Goal: Transaction & Acquisition: Purchase product/service

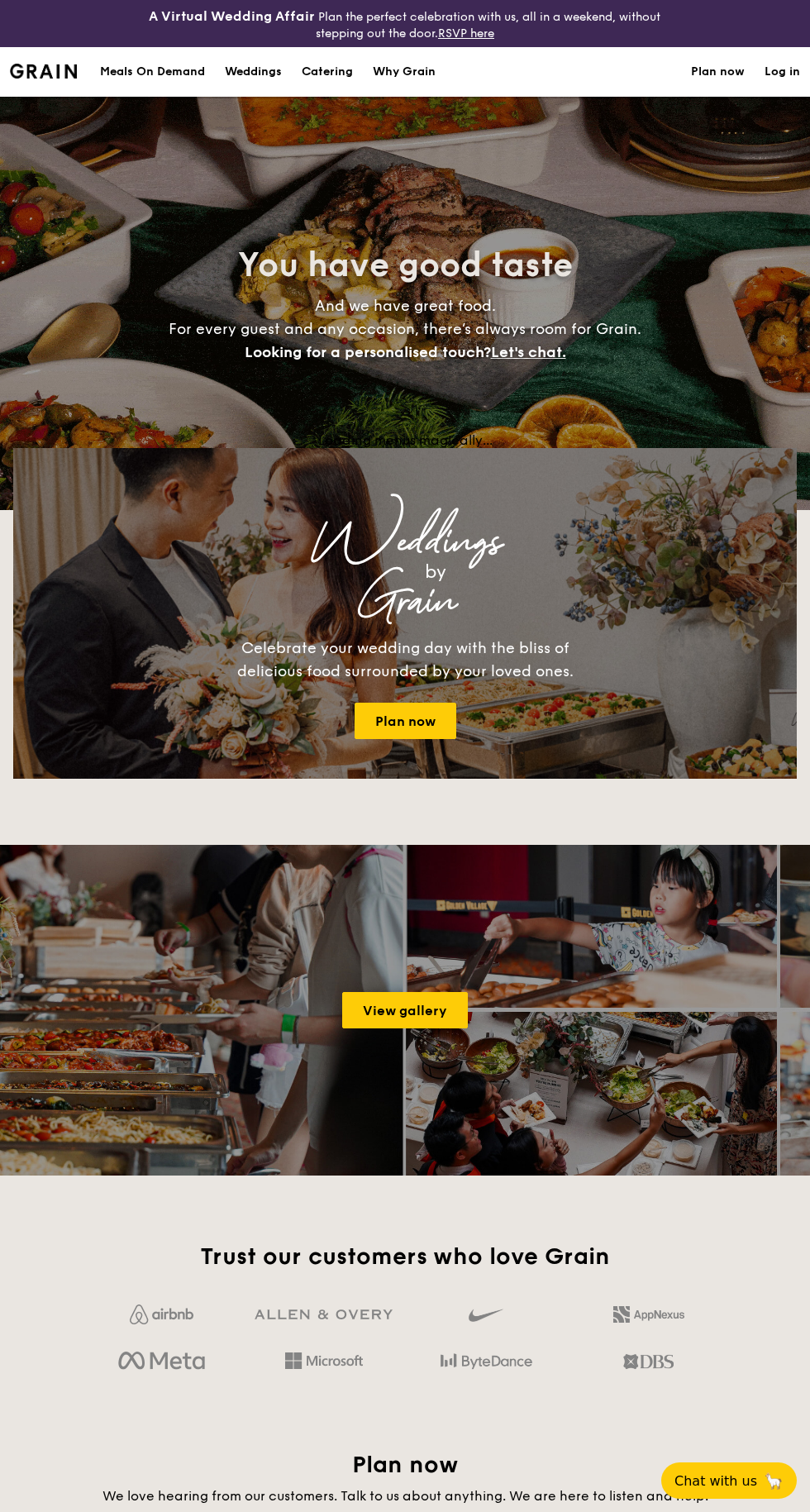
select select
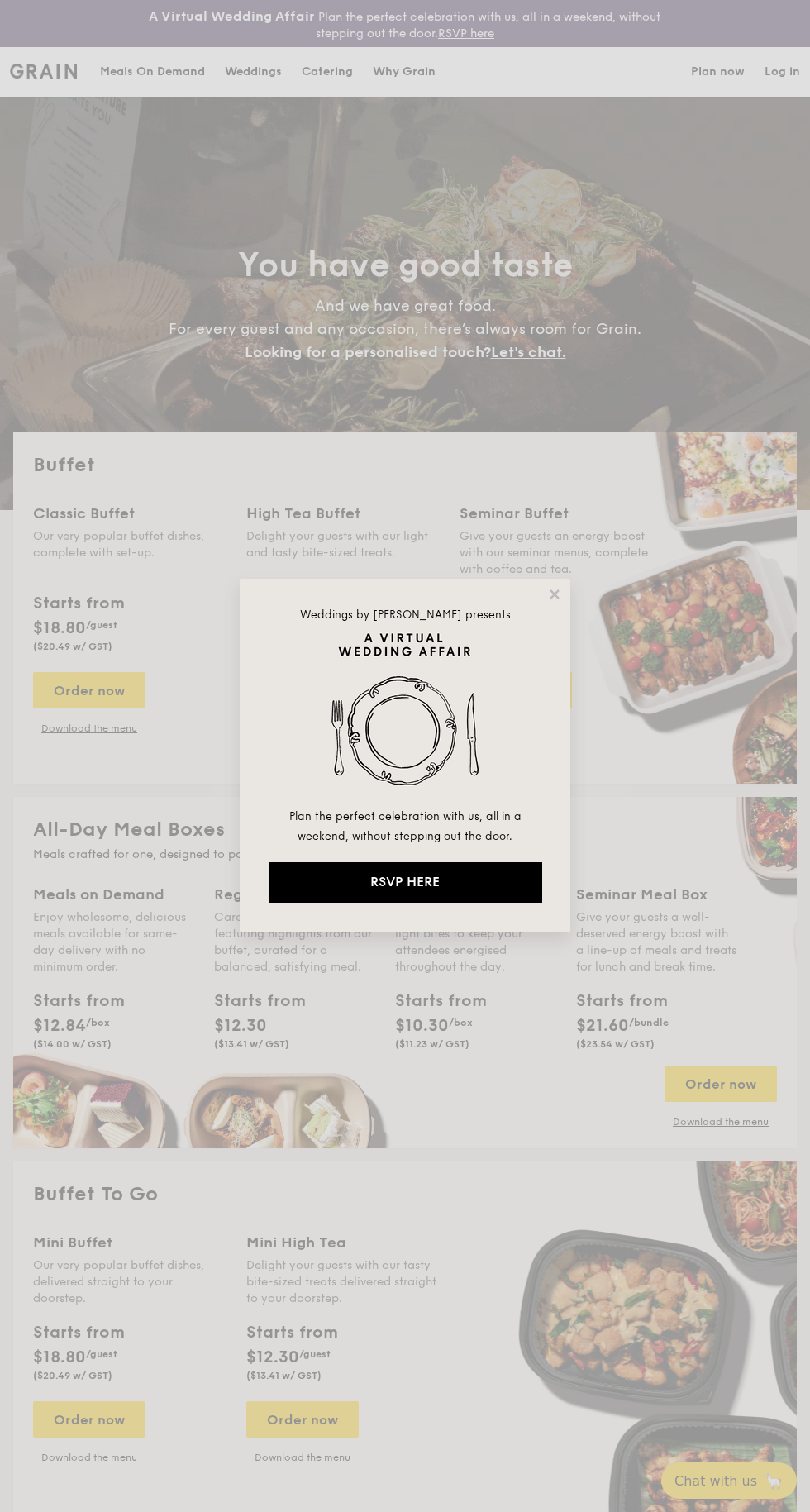
click at [555, 595] on icon at bounding box center [554, 594] width 9 height 9
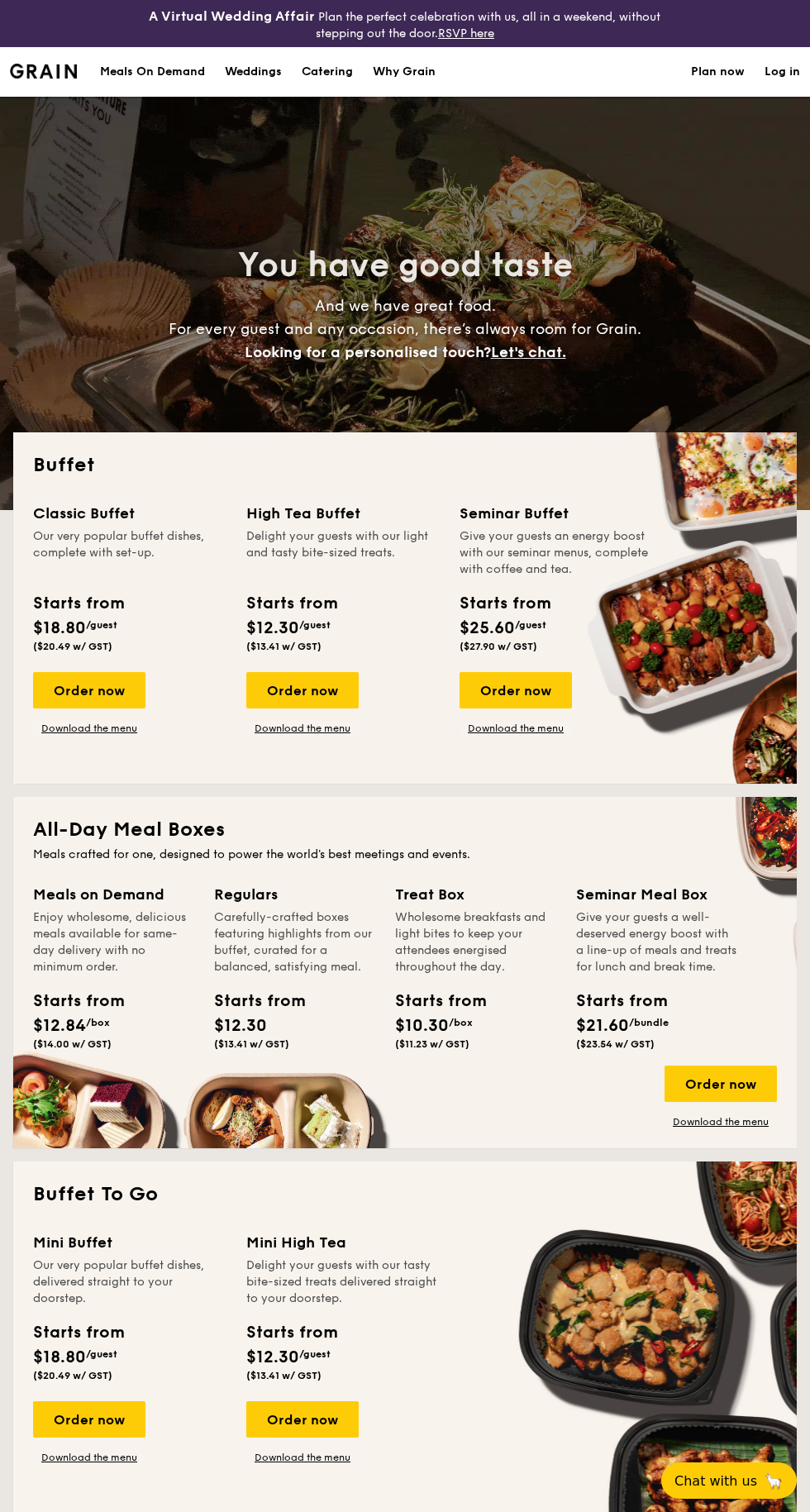
click at [305, 698] on div "Order now" at bounding box center [303, 691] width 112 height 37
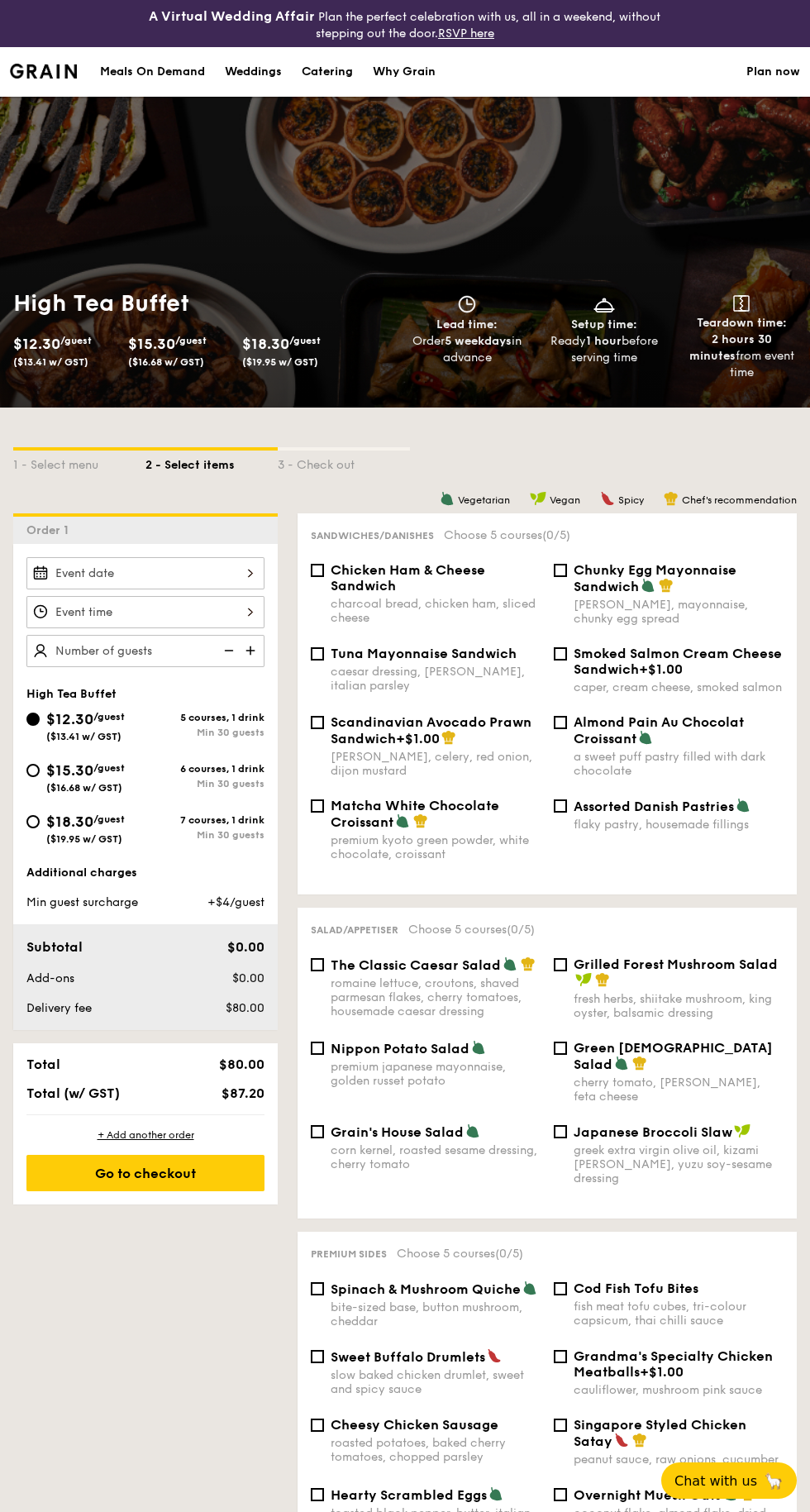
click at [97, 579] on div at bounding box center [145, 573] width 238 height 32
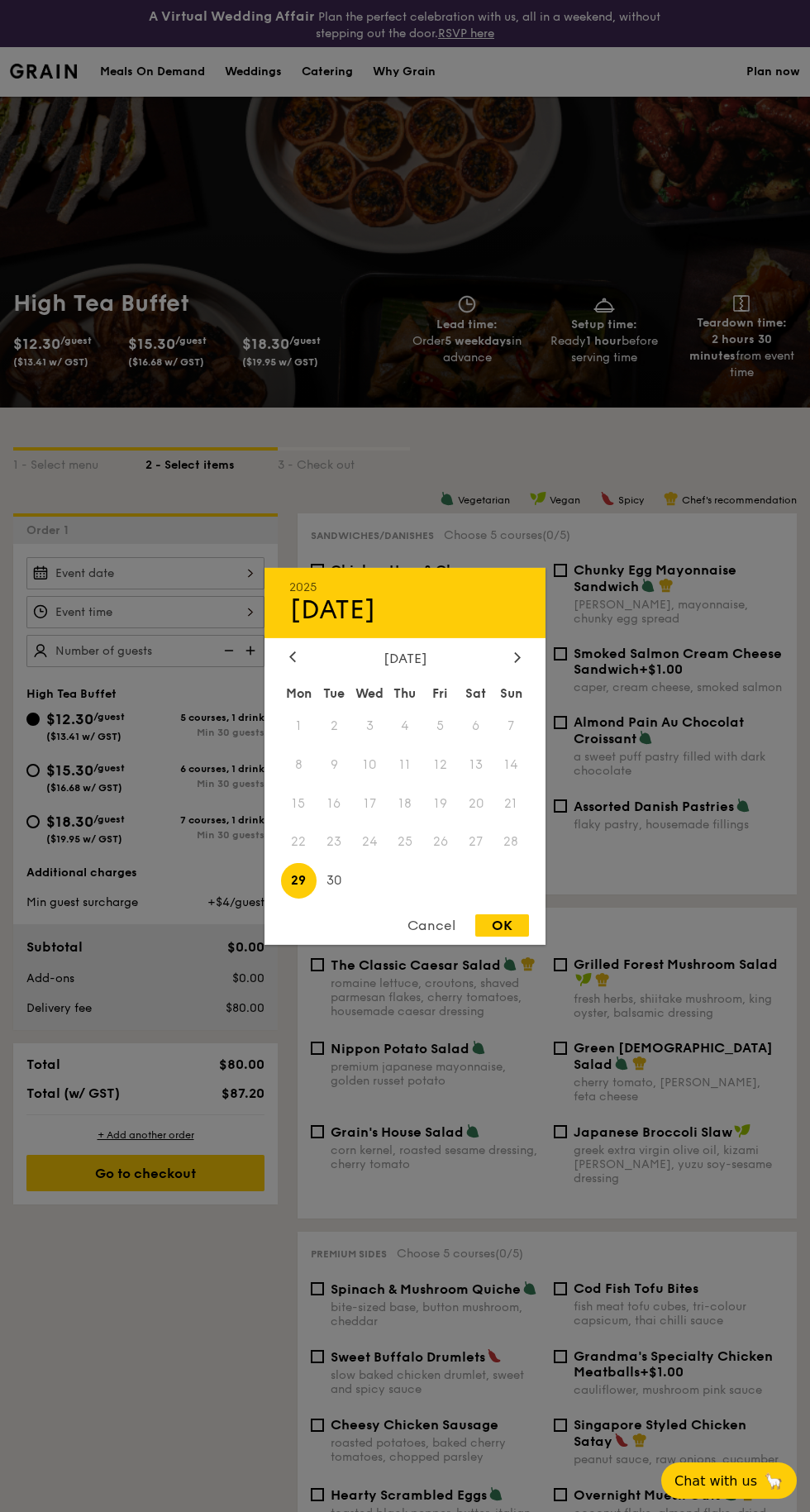
click at [515, 940] on div "Cancel OK" at bounding box center [404, 929] width 281 height 30
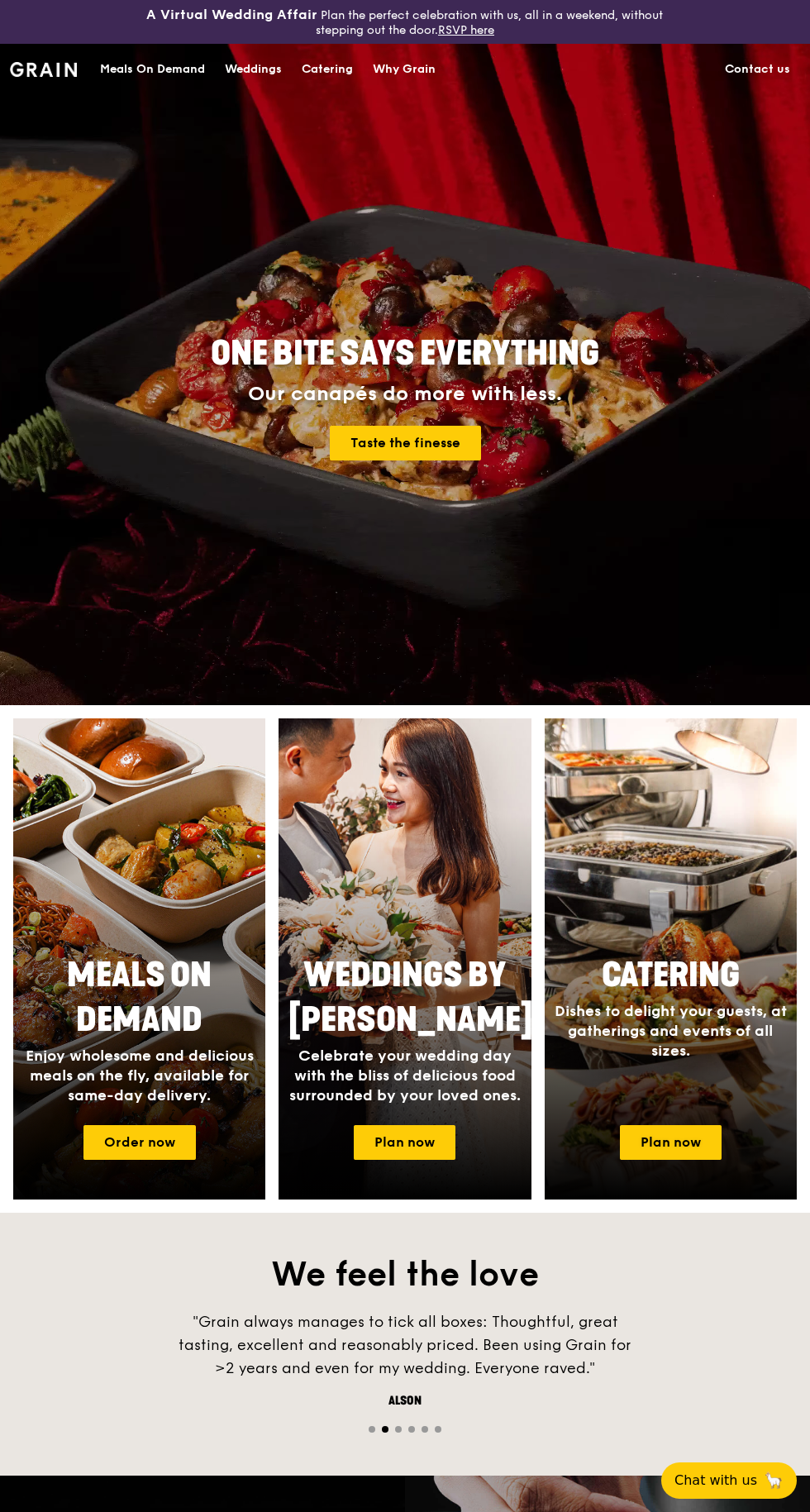
click at [634, 950] on div "Catering Dishes to delight your guests, at gatherings and events of all sizes." at bounding box center [671, 1006] width 252 height 121
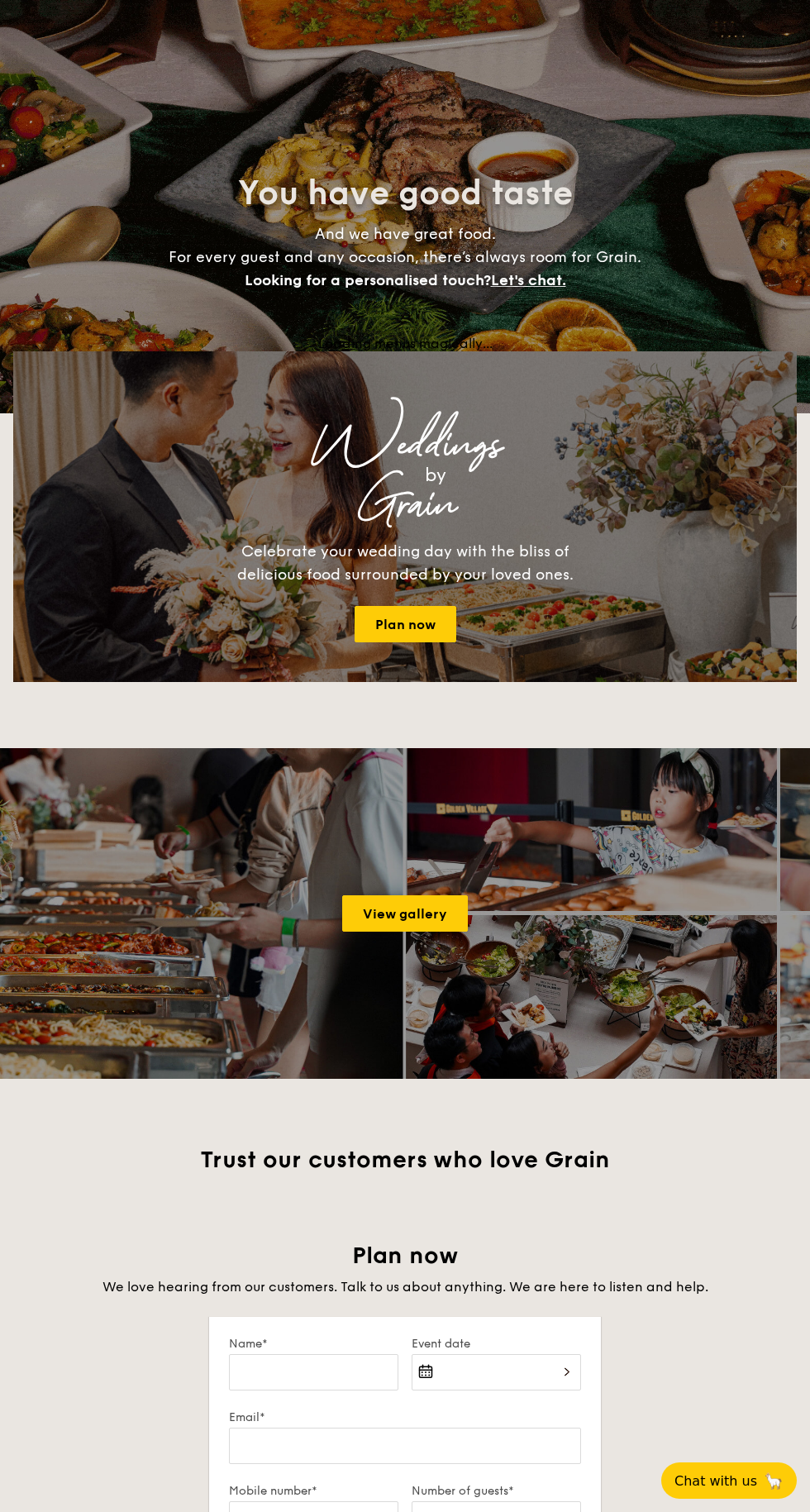
select select
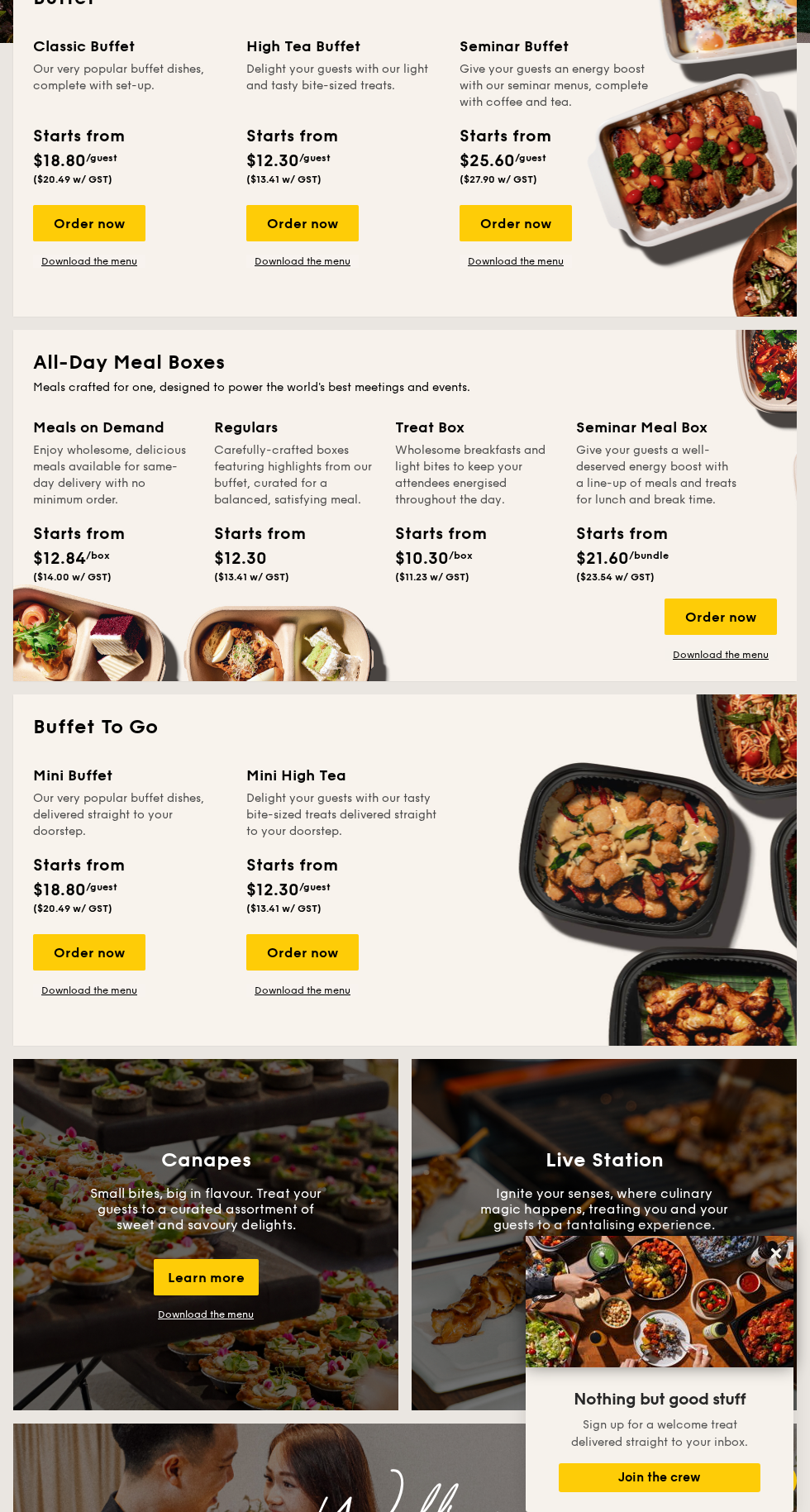
scroll to position [478, 0]
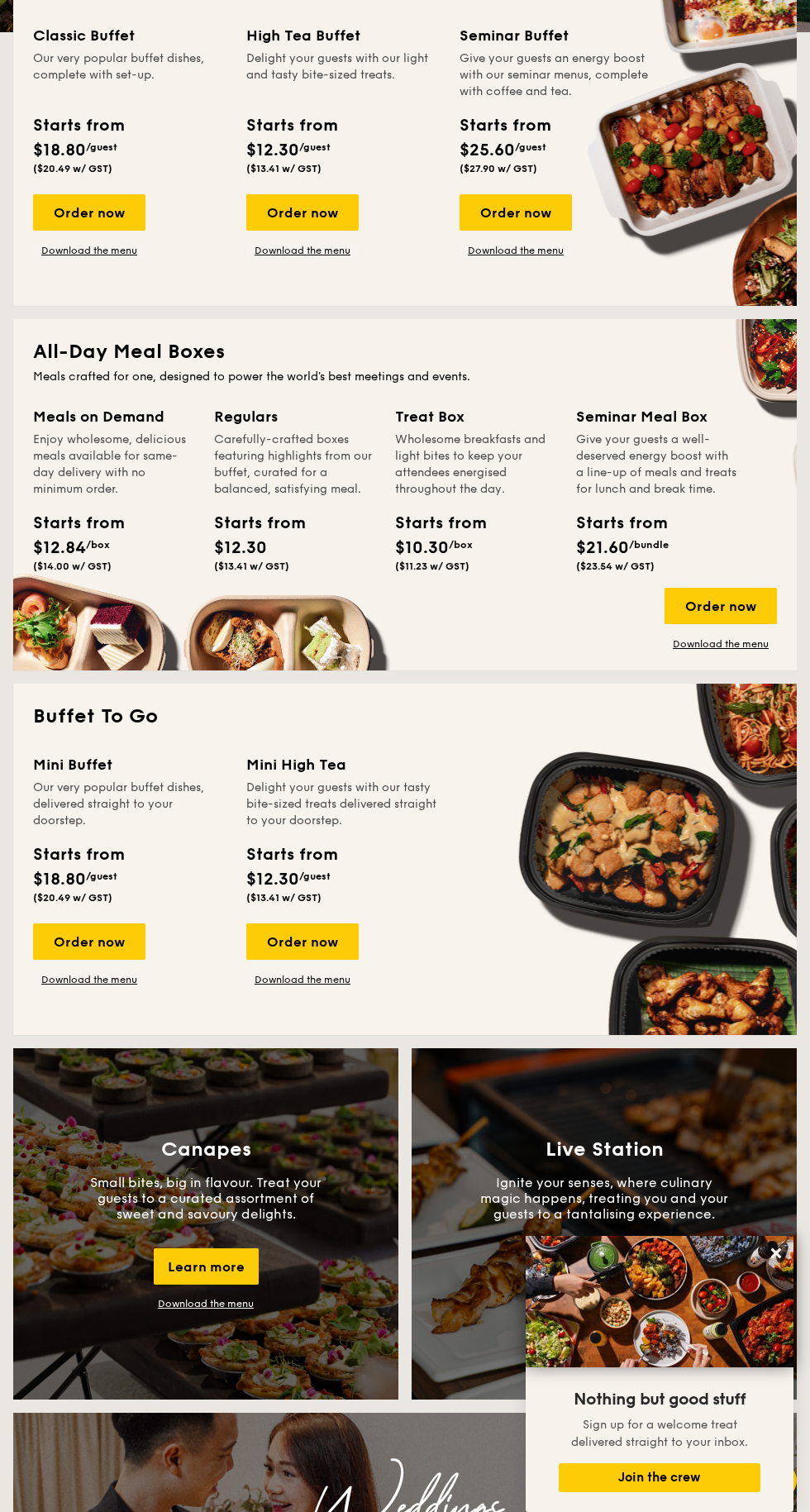
click at [731, 645] on link "Download the menu" at bounding box center [721, 644] width 112 height 13
click at [727, 645] on link "Download the menu" at bounding box center [721, 644] width 112 height 13
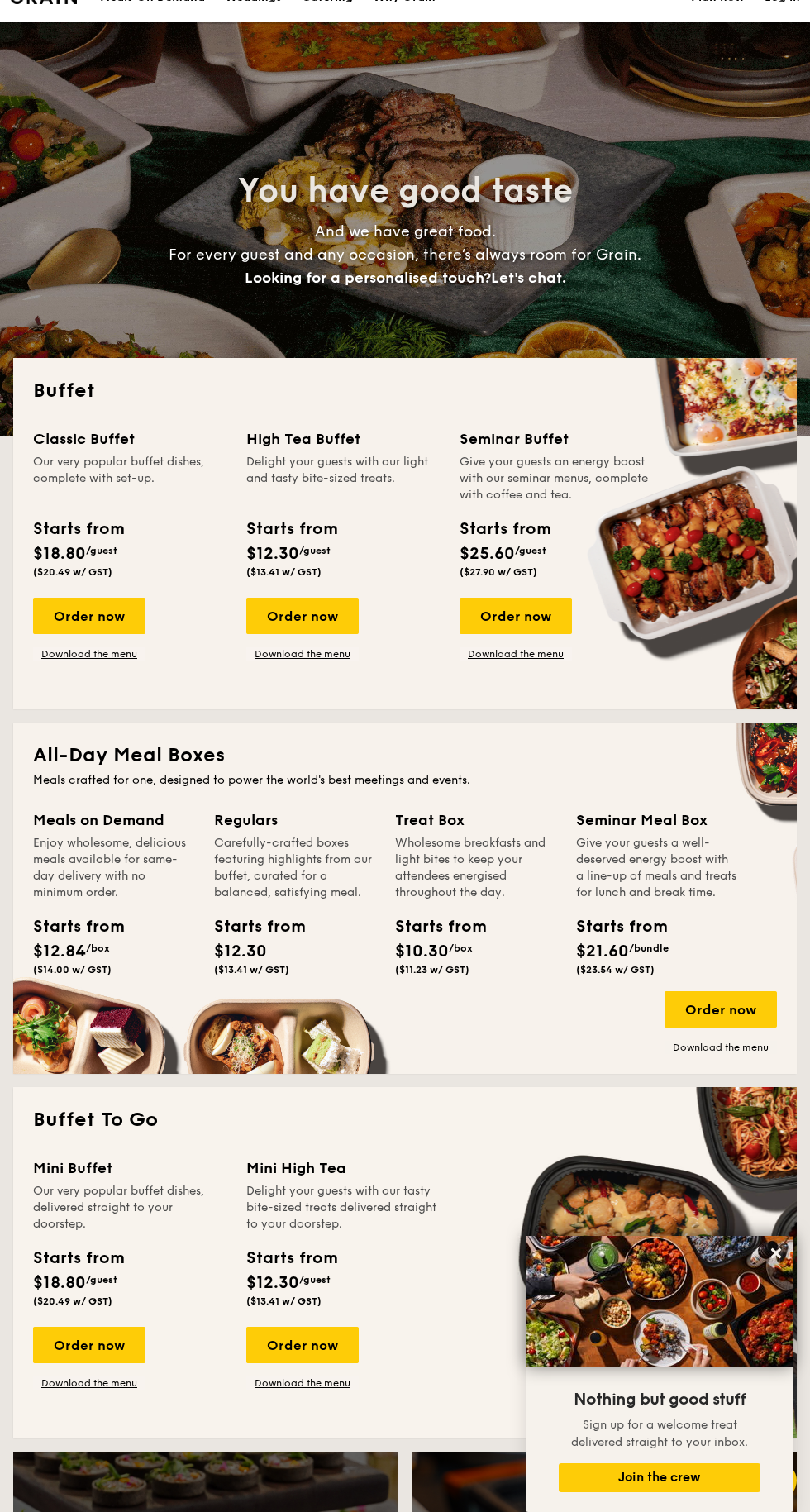
scroll to position [0, 0]
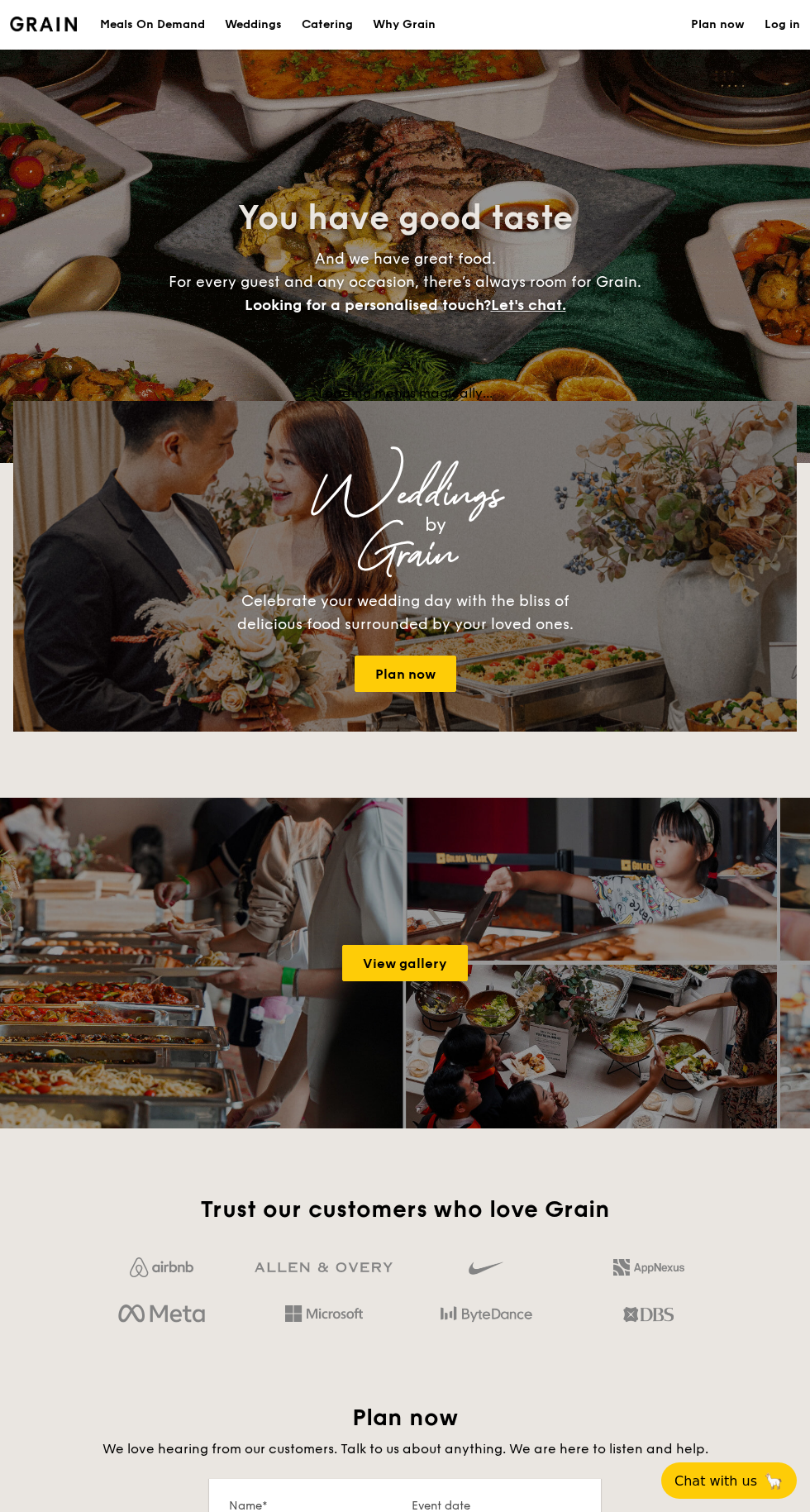
select select
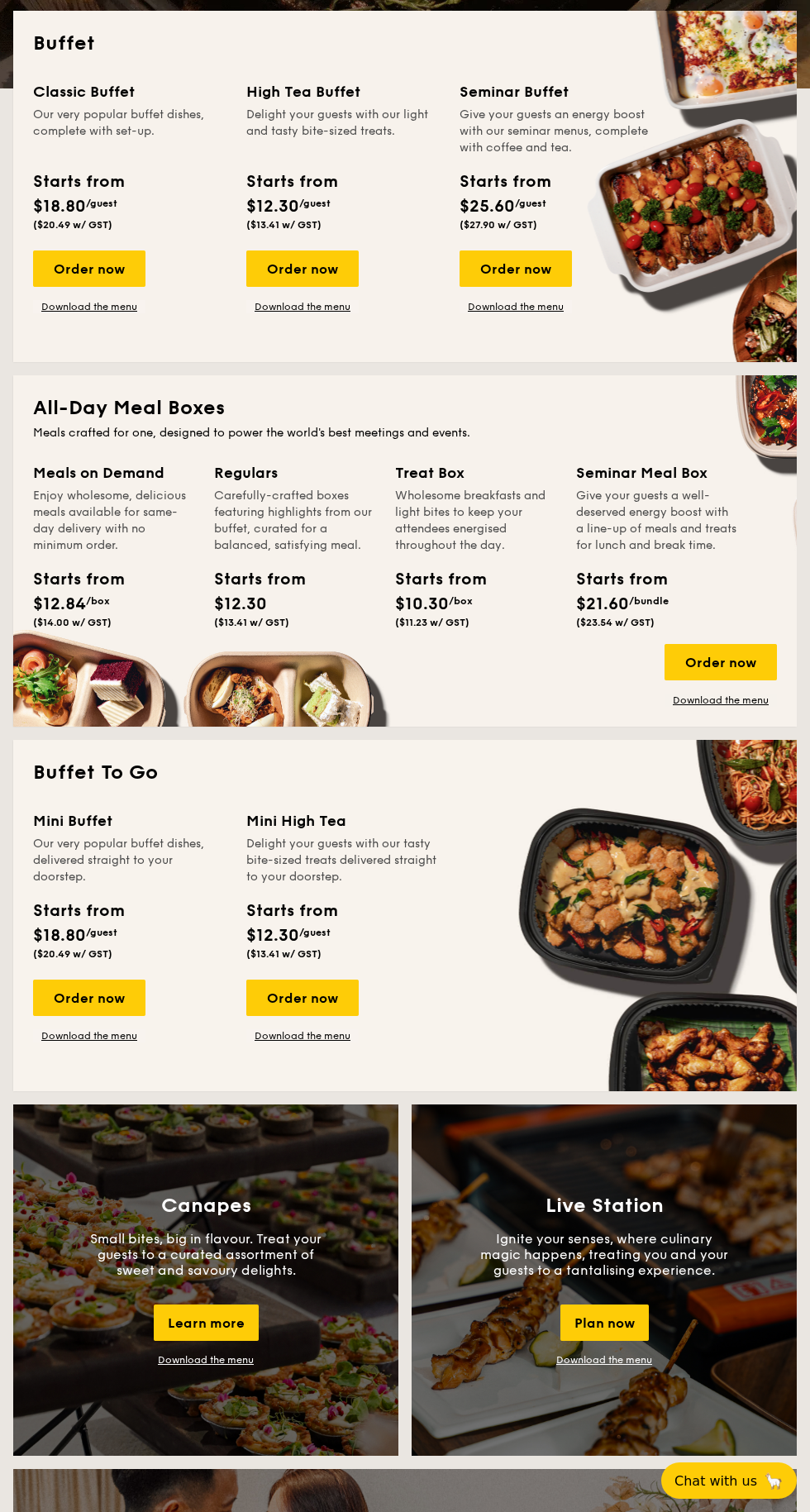
scroll to position [465, 0]
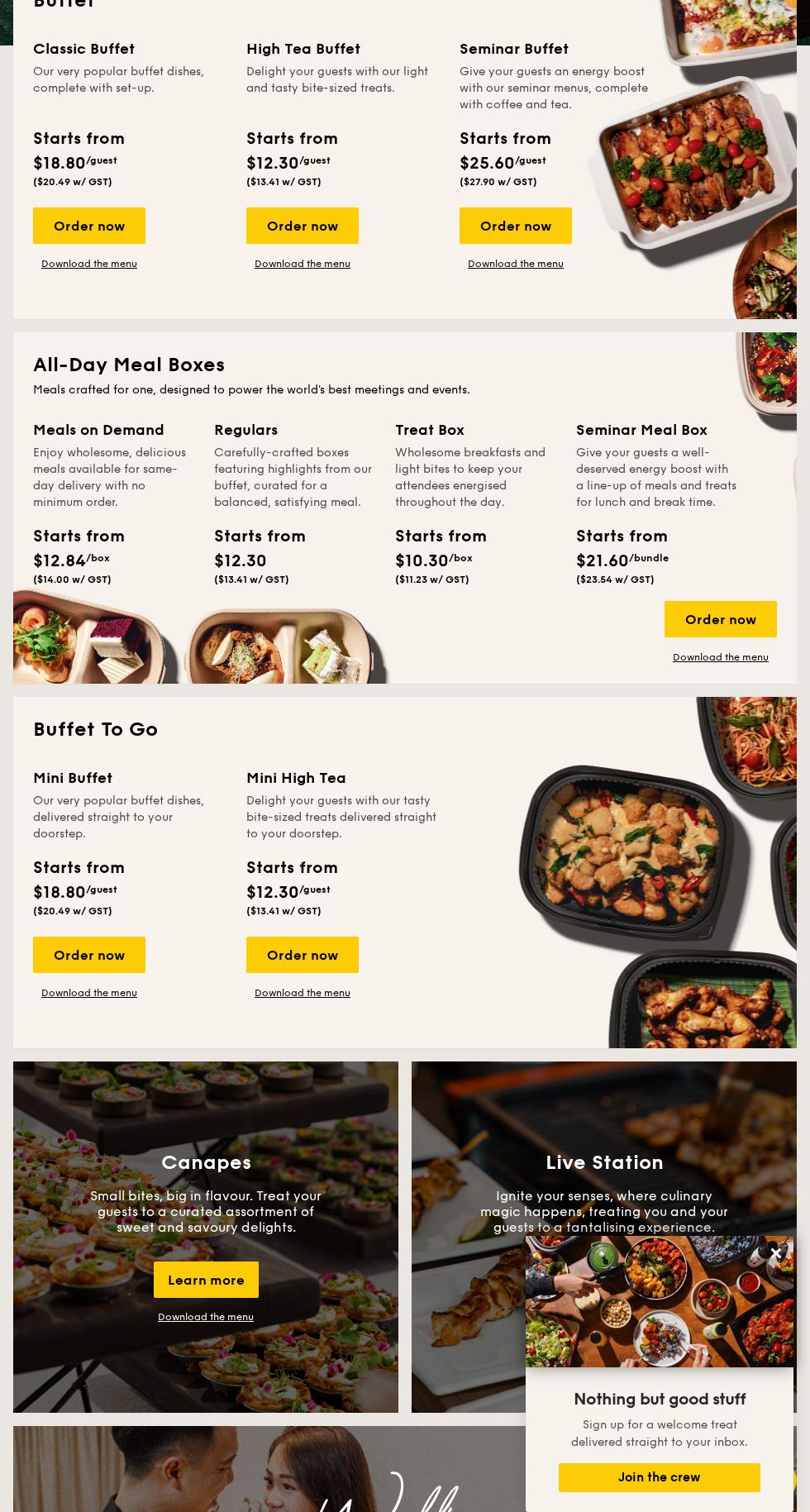
click at [745, 622] on div "Order now" at bounding box center [721, 620] width 112 height 37
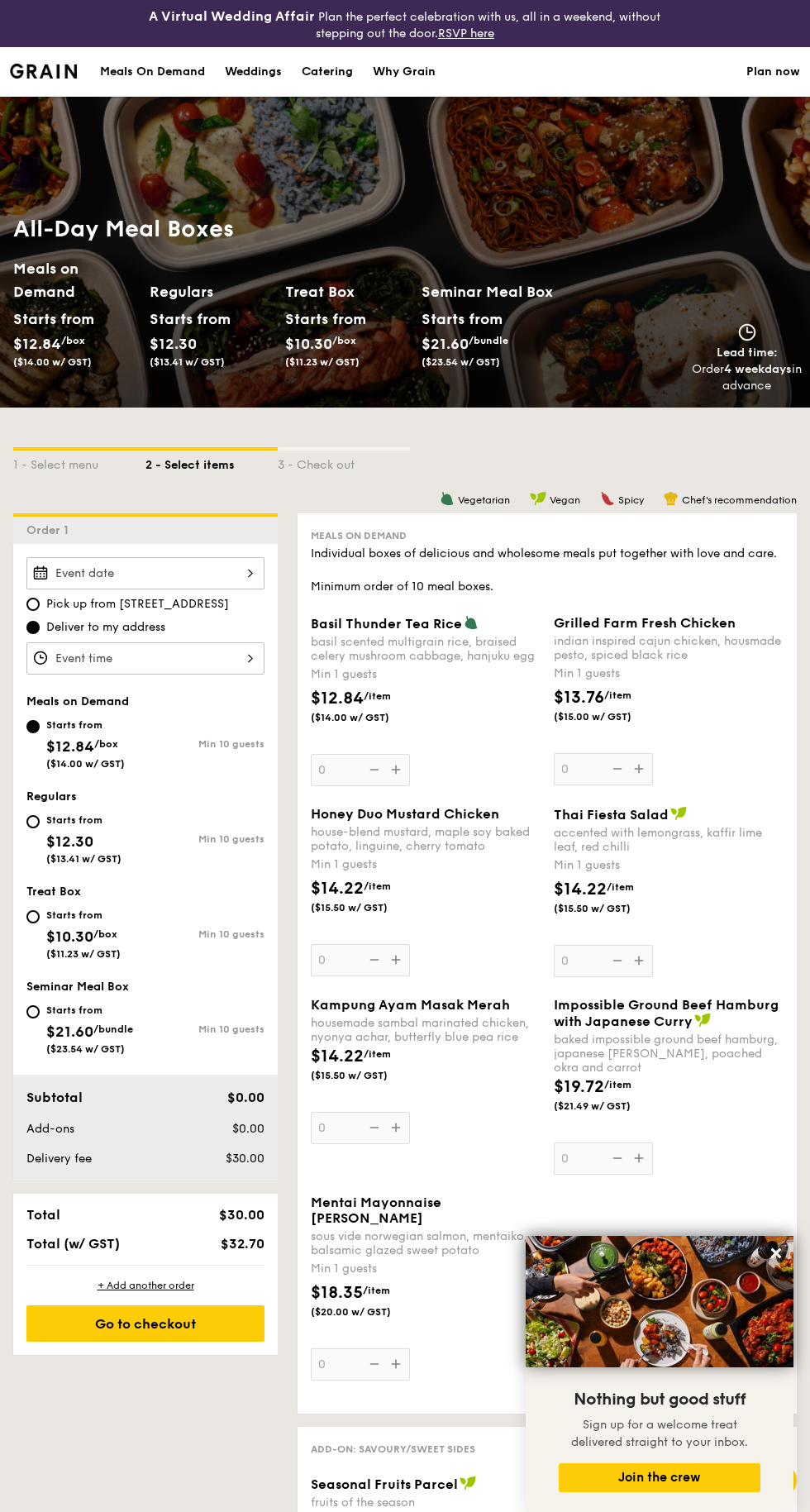
click at [105, 573] on div at bounding box center [145, 573] width 238 height 32
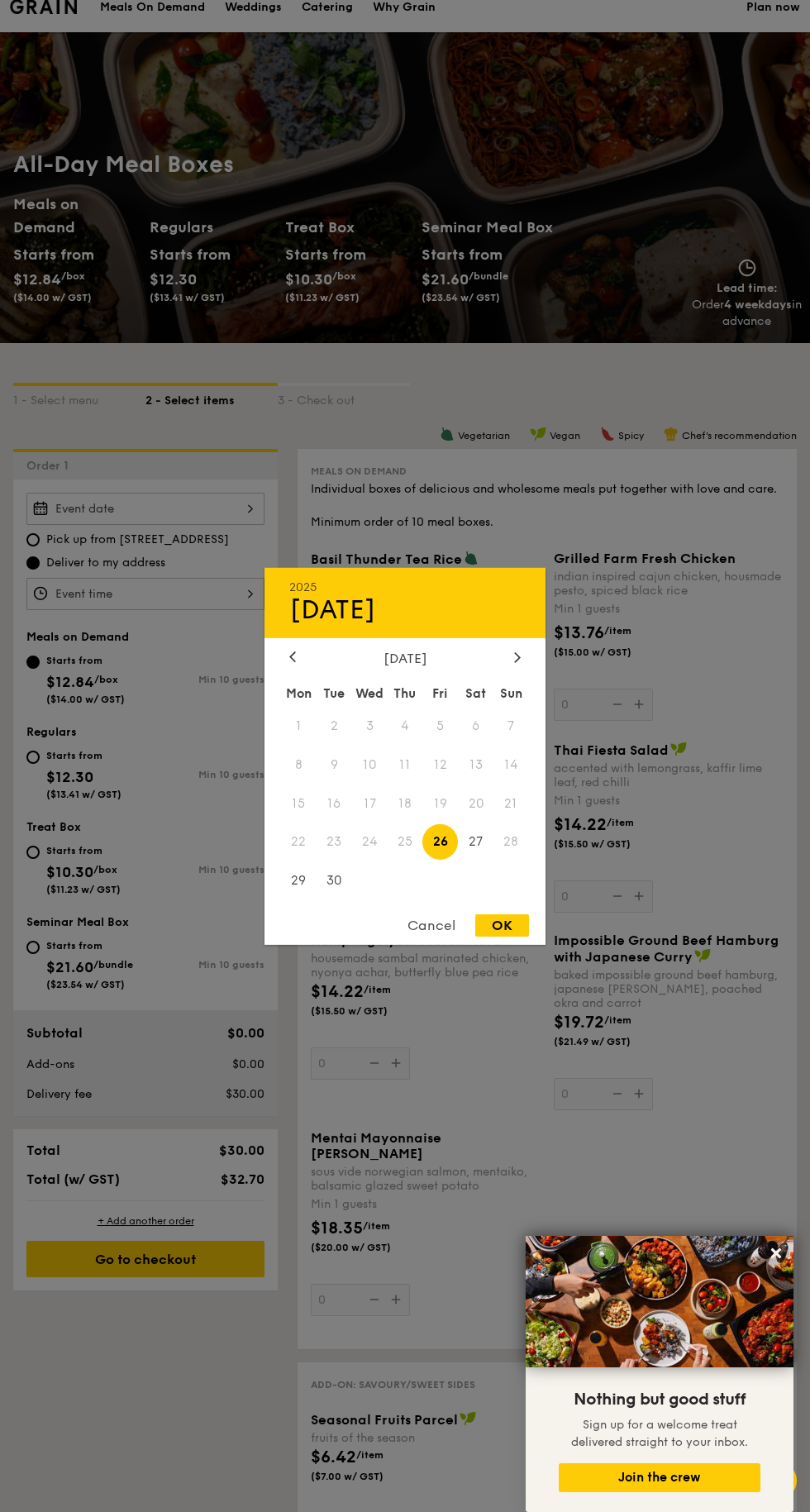
scroll to position [68, 0]
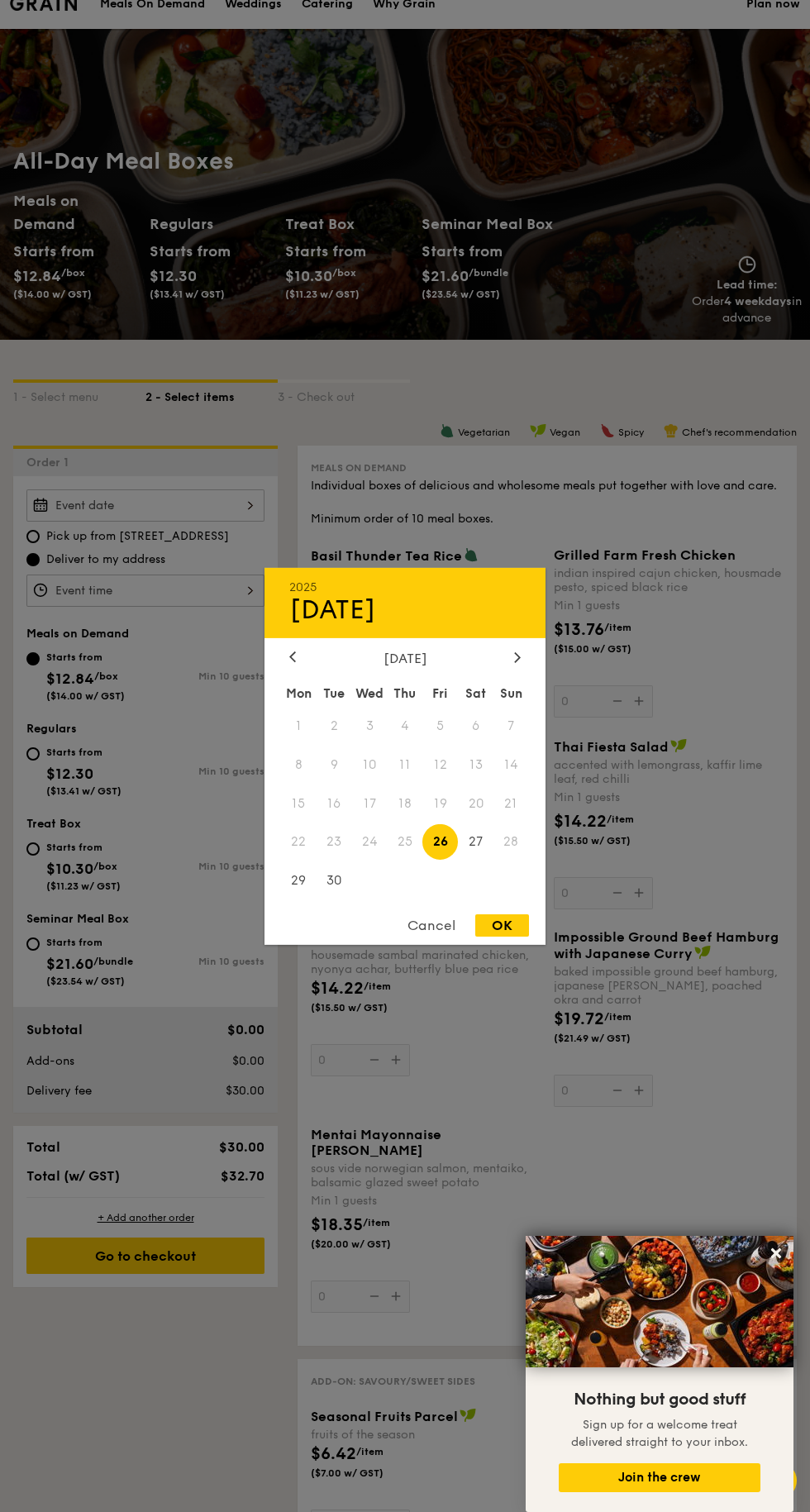
click at [431, 945] on div "Cancel OK" at bounding box center [404, 929] width 281 height 30
click at [421, 945] on div "Cancel OK" at bounding box center [404, 929] width 281 height 30
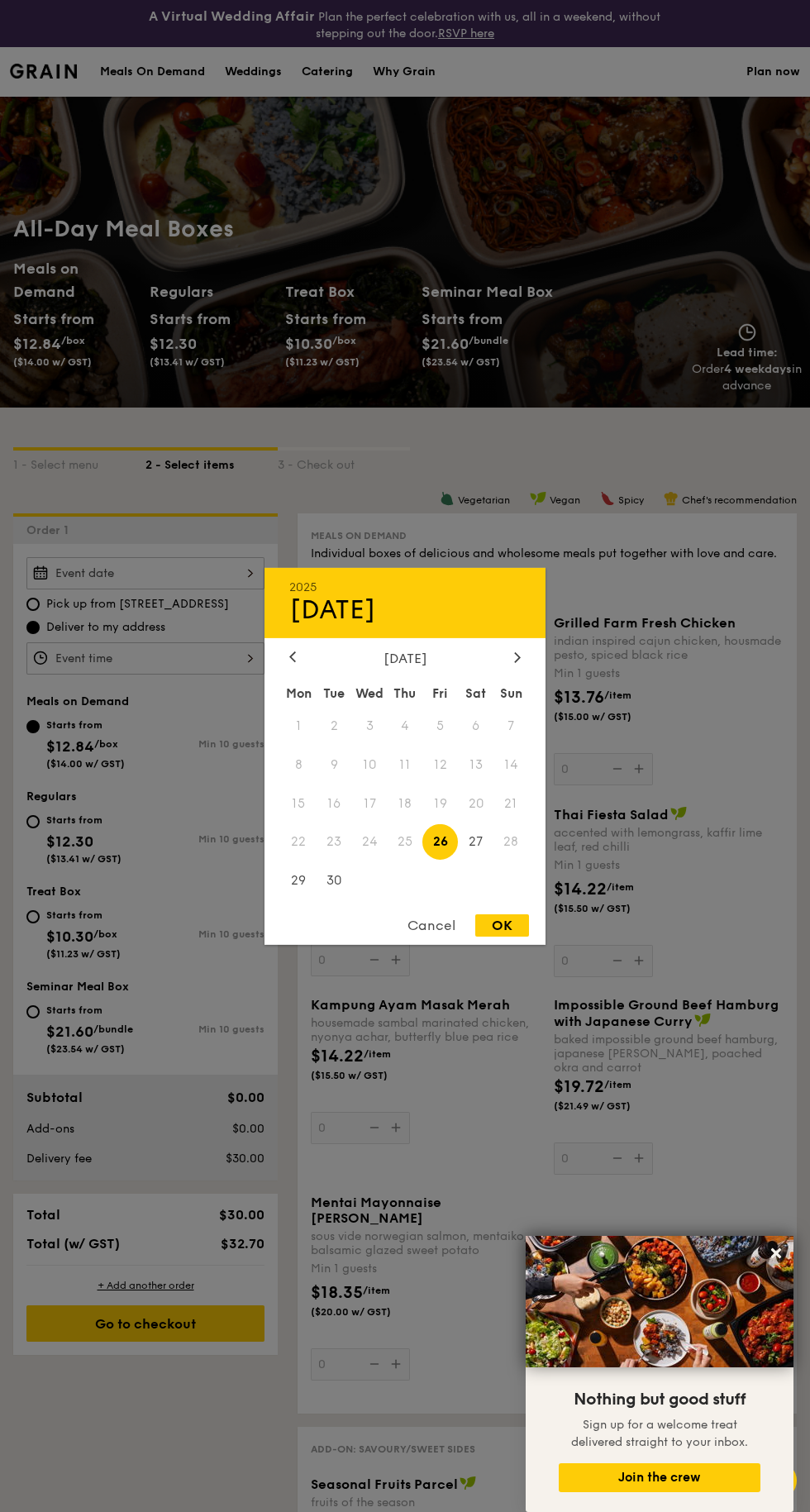
scroll to position [57, 0]
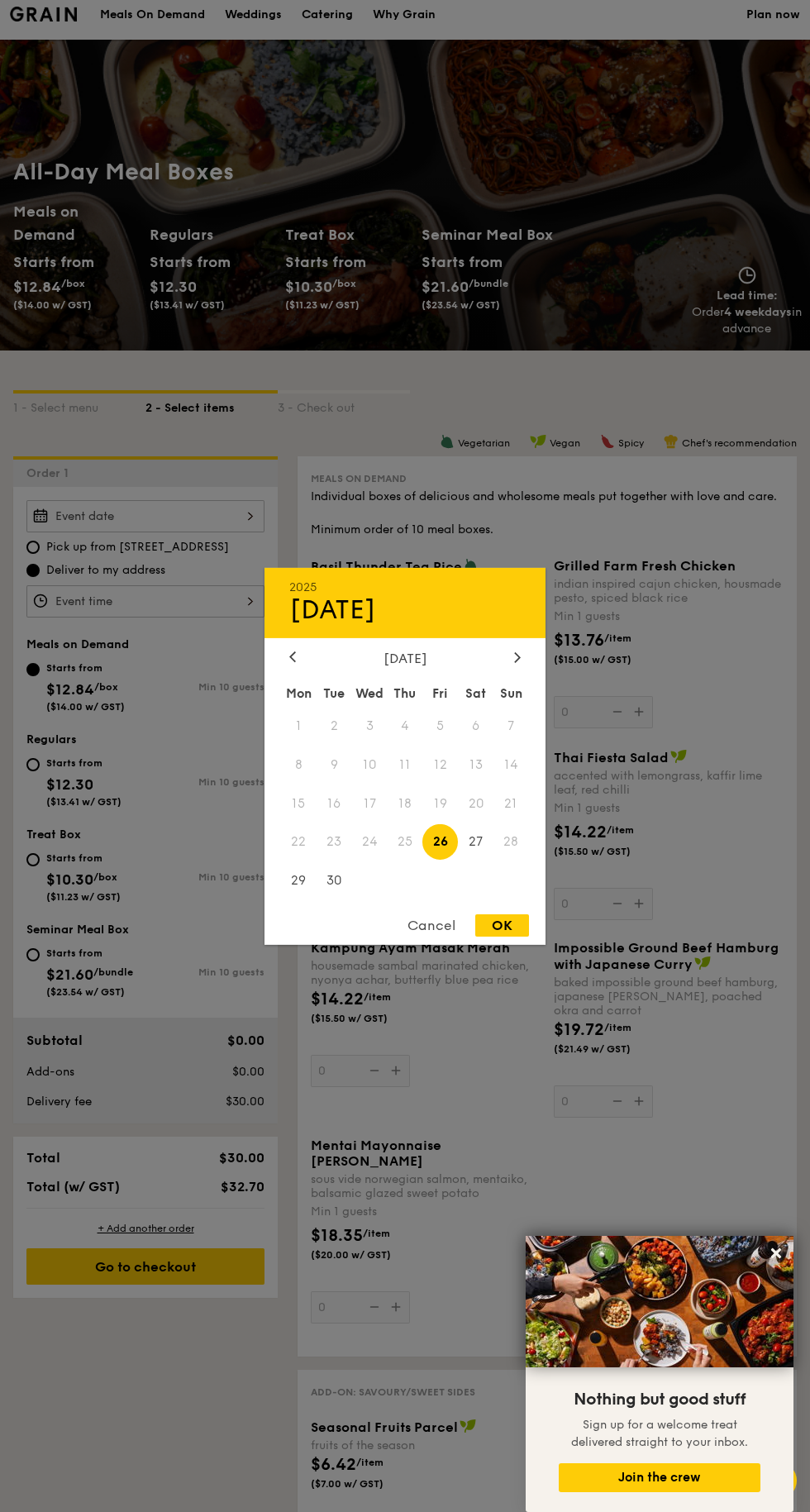
click at [424, 939] on div "Cancel OK" at bounding box center [404, 929] width 281 height 30
click at [432, 938] on div "Cancel OK" at bounding box center [404, 929] width 281 height 30
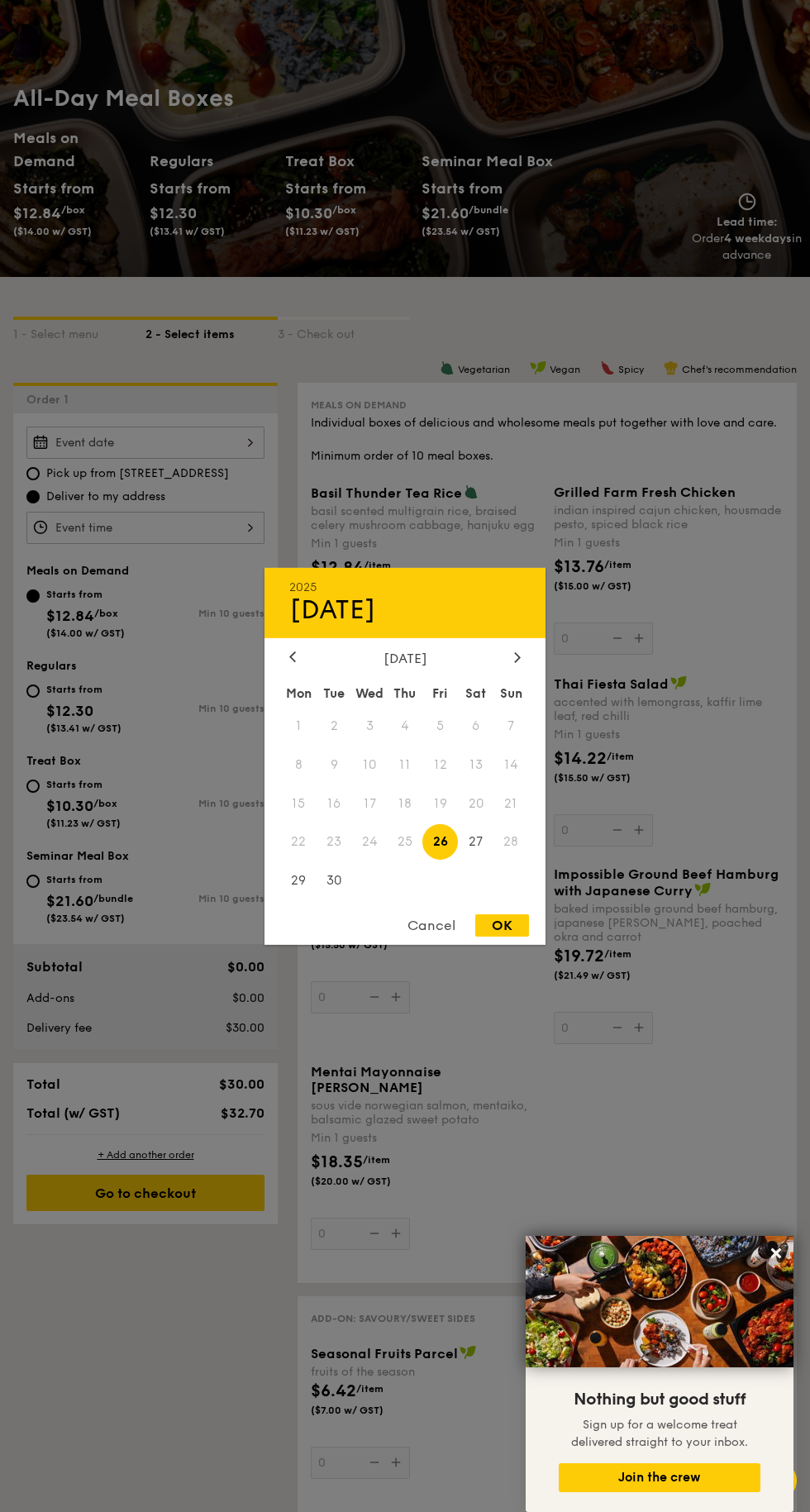
scroll to position [181, 0]
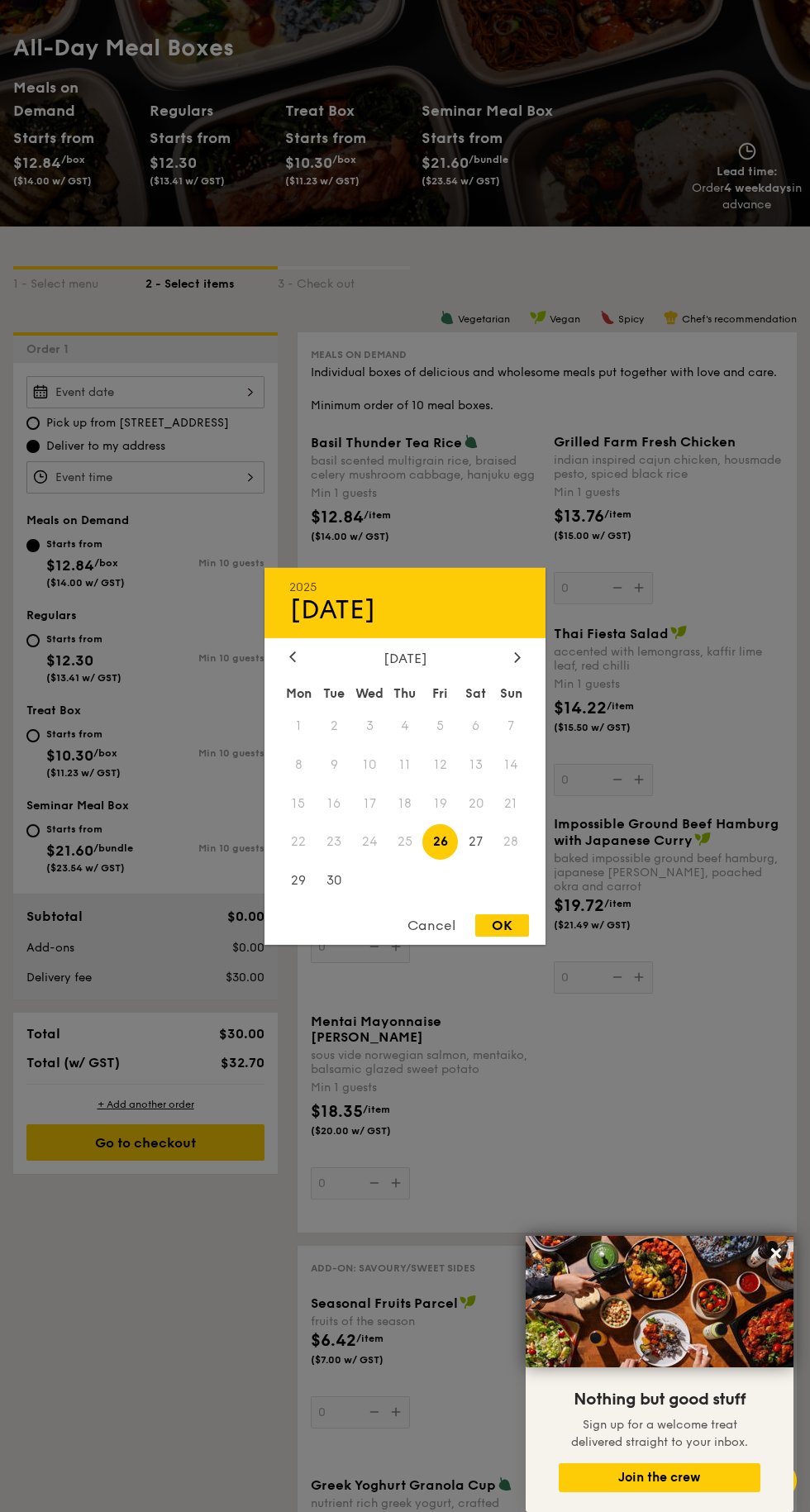
click at [430, 945] on div "Cancel OK" at bounding box center [404, 929] width 281 height 30
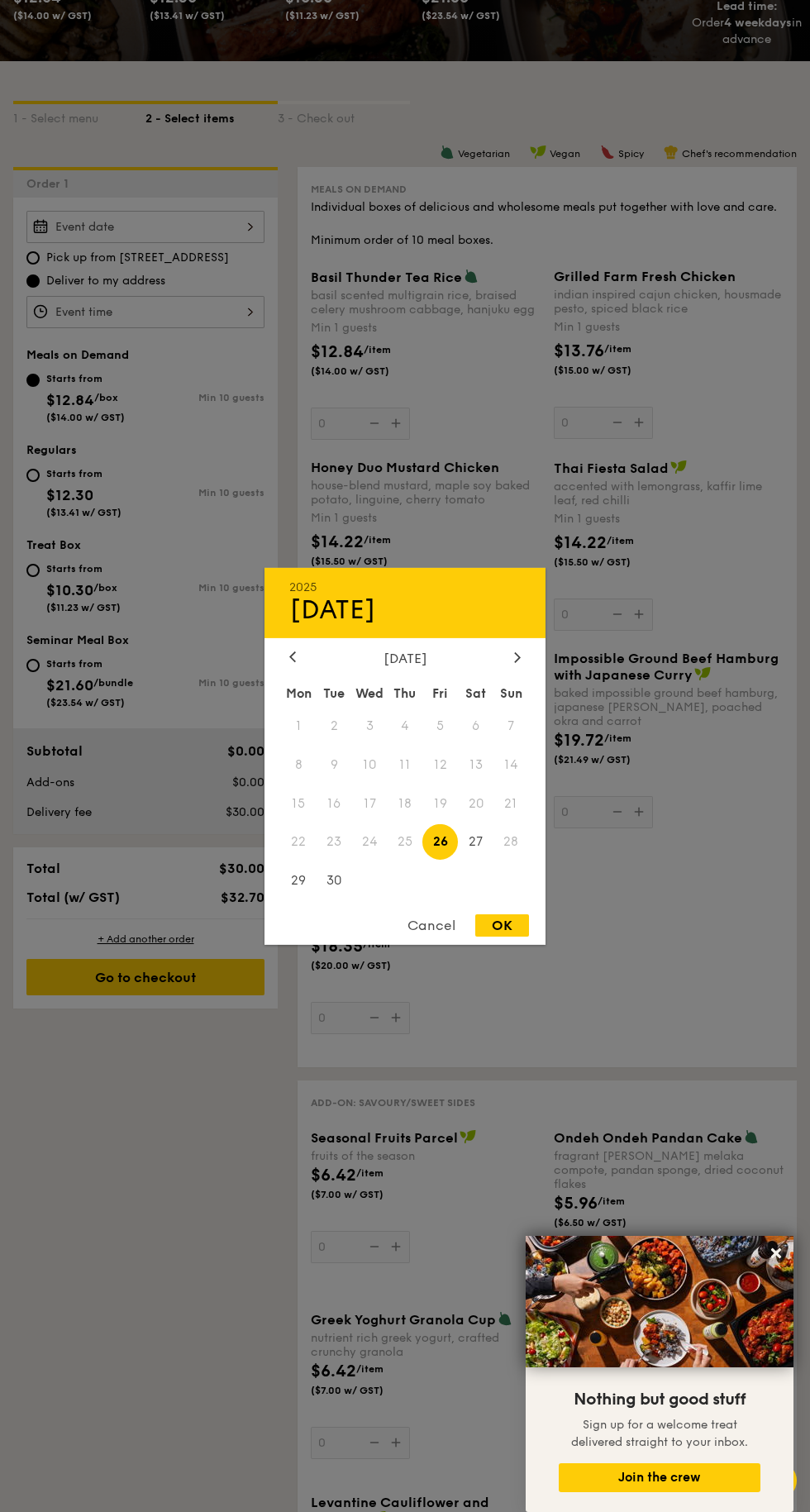
scroll to position [347, 0]
